Goal: Check status

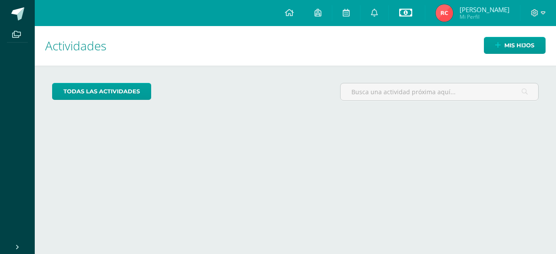
click at [411, 13] on icon at bounding box center [405, 12] width 13 height 10
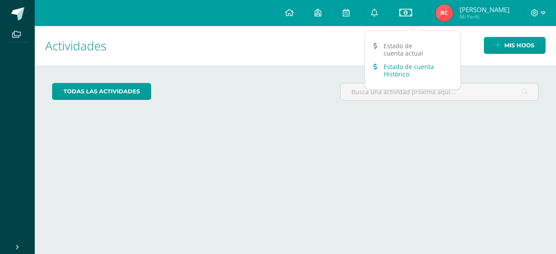
click at [412, 72] on link "Estado de cuenta Histórico" at bounding box center [412, 70] width 95 height 21
click at [393, 53] on link "Estado de cuenta actual" at bounding box center [412, 49] width 95 height 21
click at [378, 11] on icon at bounding box center [374, 13] width 7 height 8
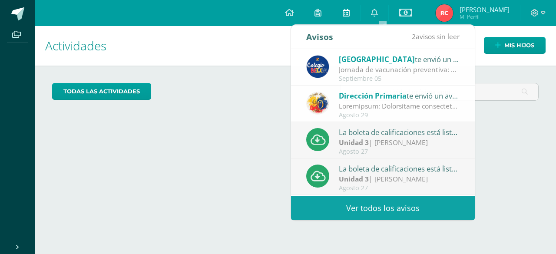
click at [349, 10] on icon at bounding box center [345, 13] width 7 height 8
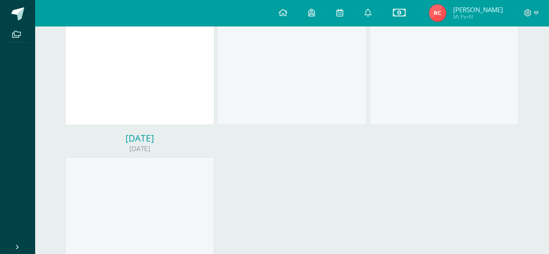
scroll to position [167, 0]
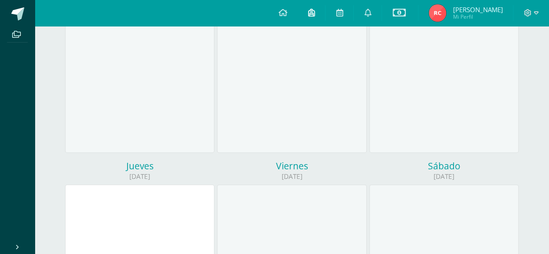
click at [315, 10] on icon at bounding box center [311, 13] width 7 height 8
click at [287, 13] on icon at bounding box center [282, 13] width 9 height 8
